Goal: Information Seeking & Learning: Learn about a topic

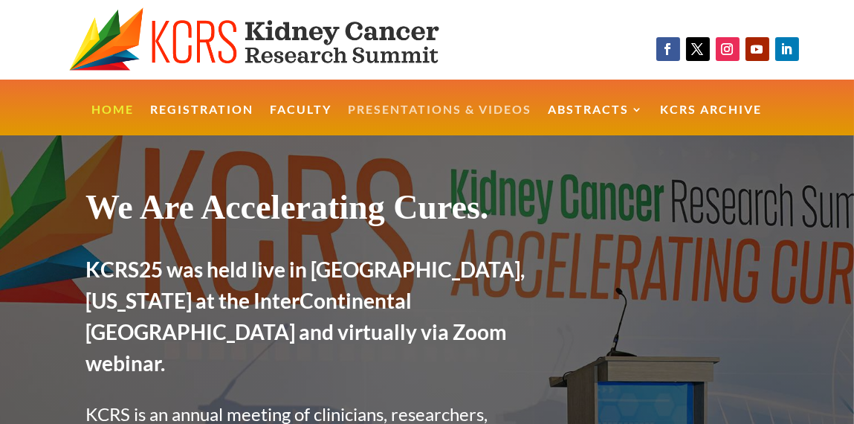
click at [396, 110] on link "Presentations & Videos" at bounding box center [441, 120] width 184 height 32
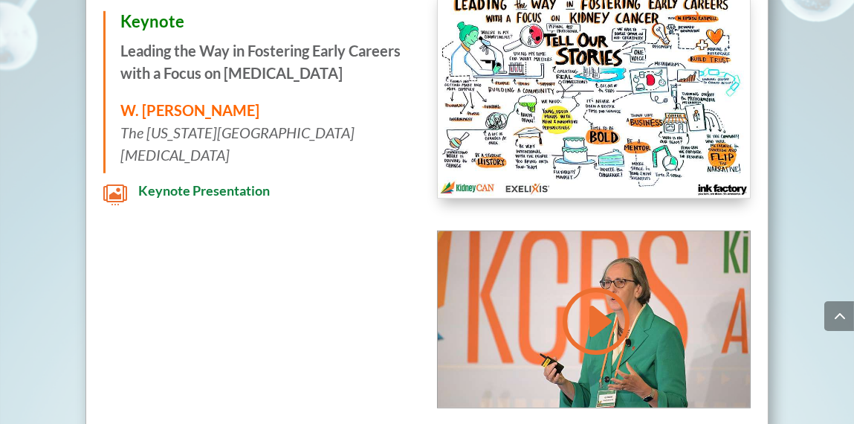
scroll to position [1671, 0]
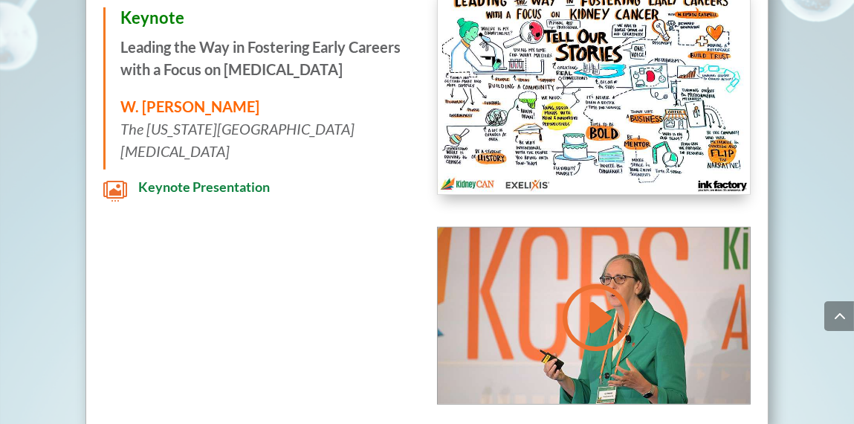
click at [203, 185] on span "Keynote Presentation" at bounding box center [204, 186] width 132 height 16
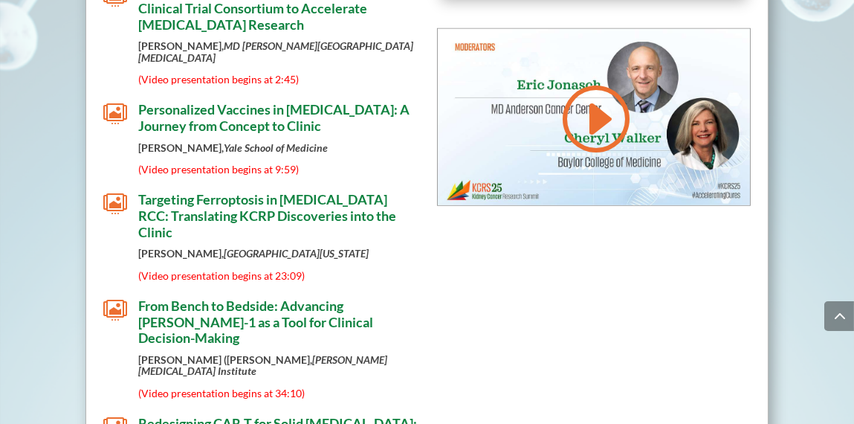
scroll to position [2389, 0]
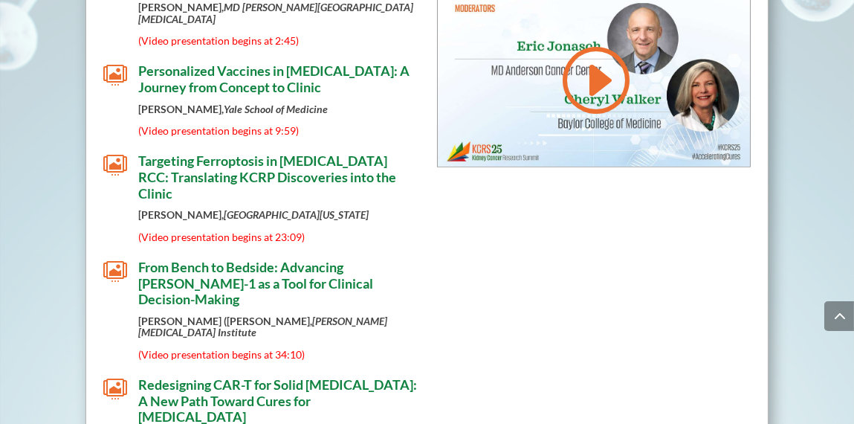
click at [117, 153] on span "" at bounding box center [115, 165] width 24 height 24
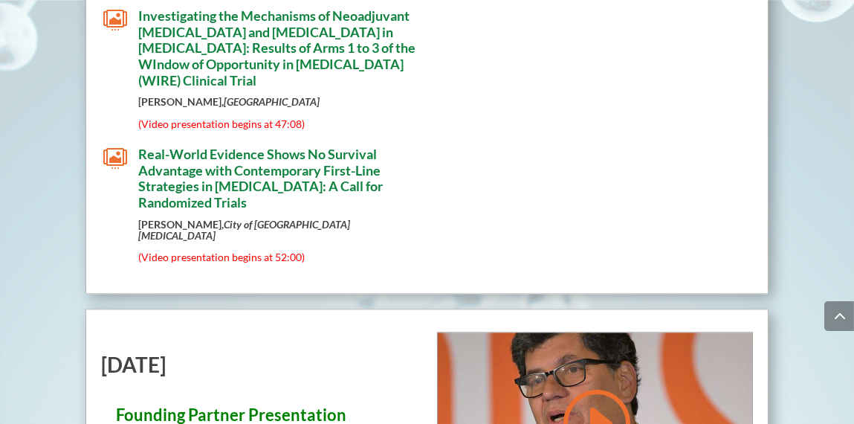
scroll to position [5610, 0]
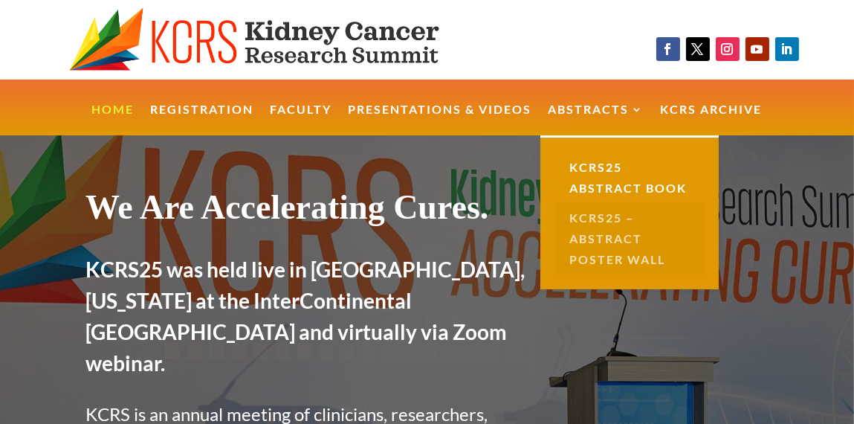
click at [588, 222] on link "KCRS25 – Abstract Poster Wall" at bounding box center [630, 238] width 149 height 71
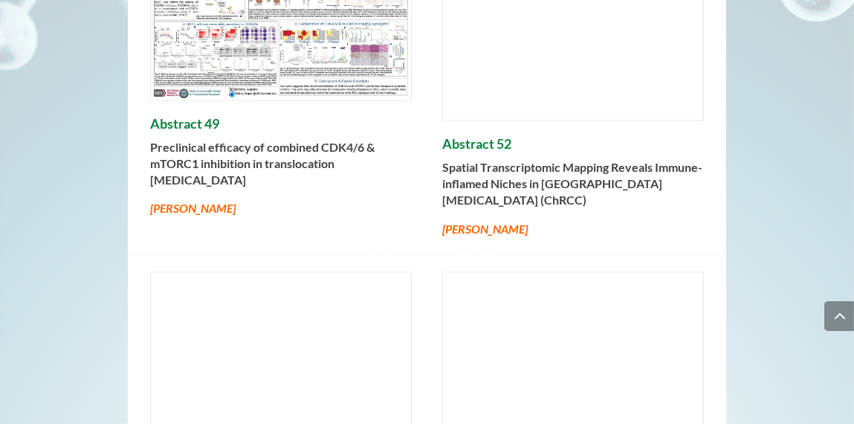
scroll to position [4541, 0]
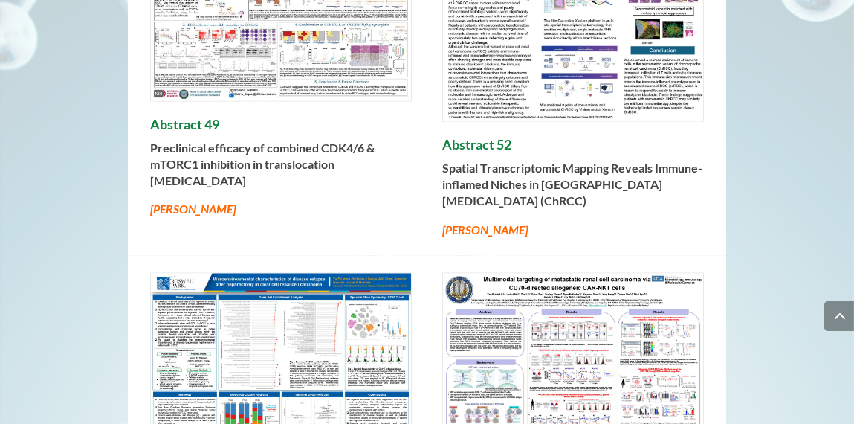
click at [490, 109] on img at bounding box center [573, 19] width 260 height 205
